Goal: Information Seeking & Learning: Learn about a topic

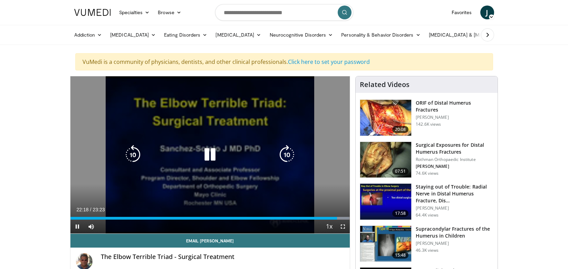
click at [196, 165] on div "10 seconds Tap to unmute" at bounding box center [210, 154] width 280 height 157
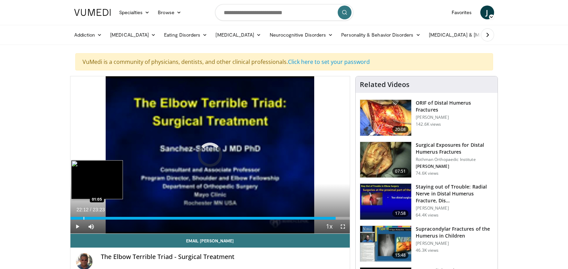
drag, startPoint x: 336, startPoint y: 217, endPoint x: 82, endPoint y: 213, distance: 254.1
click at [83, 213] on div "Loaded : 0.00% 01:07 01:05" at bounding box center [210, 216] width 280 height 7
click at [84, 218] on div "Loaded : 9.19% 01:05 01:07" at bounding box center [210, 218] width 280 height 3
click at [87, 218] on div "Progress Bar" at bounding box center [87, 218] width 1 height 3
click at [89, 217] on div "Progress Bar" at bounding box center [89, 218] width 1 height 3
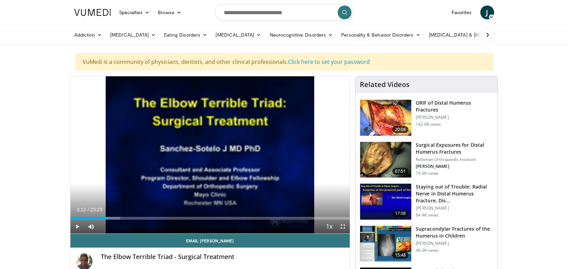
drag, startPoint x: 88, startPoint y: 217, endPoint x: 108, endPoint y: 220, distance: 20.2
click at [108, 220] on div "Current Time 3:12 / Duration 23:23 Play Skip Backward Skip Forward Mute 100% Lo…" at bounding box center [210, 227] width 280 height 14
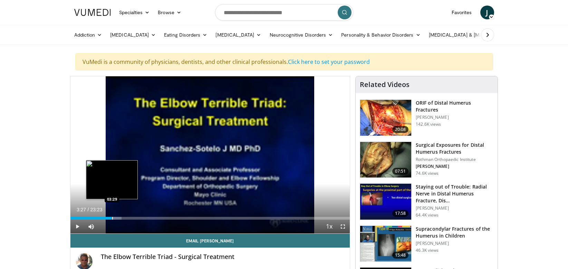
click at [112, 218] on div "Progress Bar" at bounding box center [112, 218] width 1 height 3
click at [114, 218] on div "Progress Bar" at bounding box center [114, 218] width 1 height 3
click at [116, 218] on div "Progress Bar" at bounding box center [116, 218] width 1 height 3
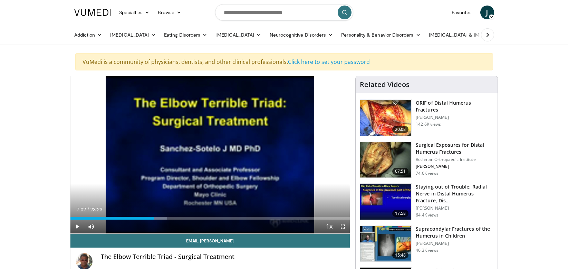
drag, startPoint x: 115, startPoint y: 218, endPoint x: 154, endPoint y: 222, distance: 39.2
click at [154, 222] on div "Current Time 7:02 / Duration 23:23 Play Skip Backward Skip Forward Mute 100% Lo…" at bounding box center [210, 227] width 280 height 14
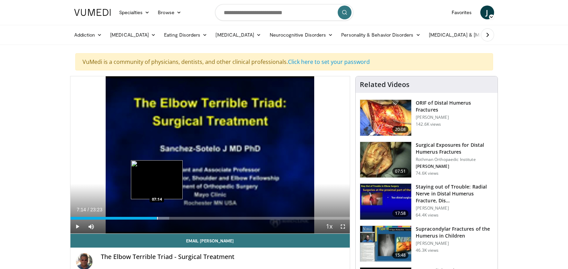
click at [157, 218] on div "Progress Bar" at bounding box center [157, 218] width 1 height 3
click at [160, 218] on div "Progress Bar" at bounding box center [160, 218] width 1 height 3
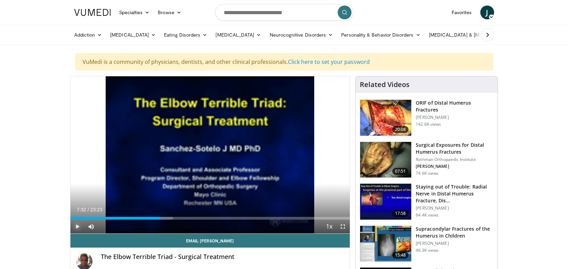
click at [77, 226] on span "Video Player" at bounding box center [77, 227] width 14 height 14
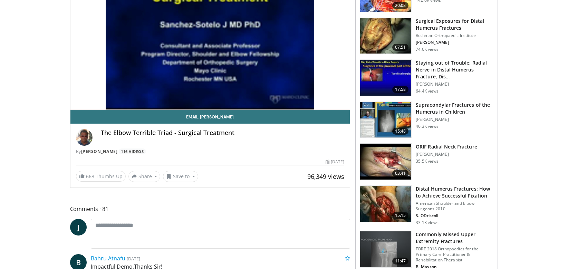
scroll to position [101, 0]
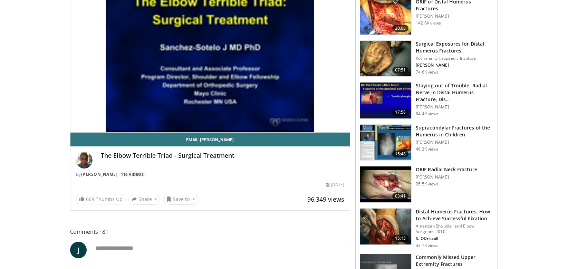
click at [401, 94] on img at bounding box center [385, 100] width 51 height 36
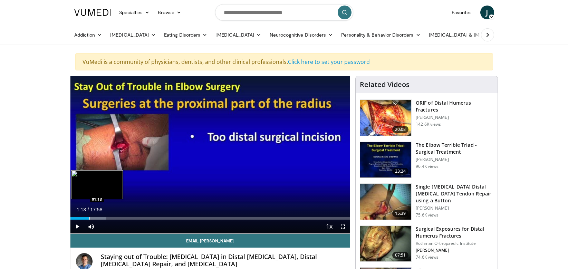
drag, startPoint x: 74, startPoint y: 217, endPoint x: 89, endPoint y: 218, distance: 15.2
click at [89, 218] on div "Progress Bar" at bounding box center [89, 218] width 1 height 3
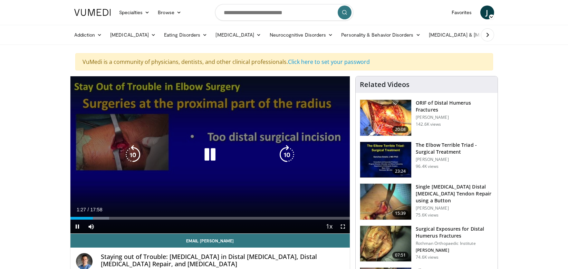
click at [220, 140] on div "10 seconds Tap to unmute" at bounding box center [210, 154] width 280 height 157
click at [213, 153] on icon "Video Player" at bounding box center [209, 154] width 19 height 19
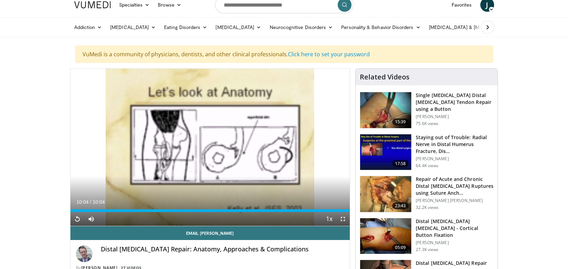
scroll to position [14, 0]
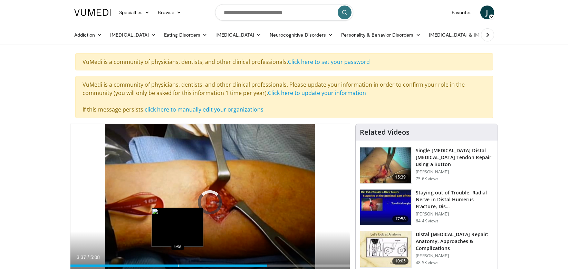
drag, startPoint x: 287, startPoint y: 265, endPoint x: 176, endPoint y: 262, distance: 111.2
click at [176, 262] on div "Loaded : 0.00% 1:59 1:58" at bounding box center [210, 264] width 280 height 7
